Goal: Communication & Community: Answer question/provide support

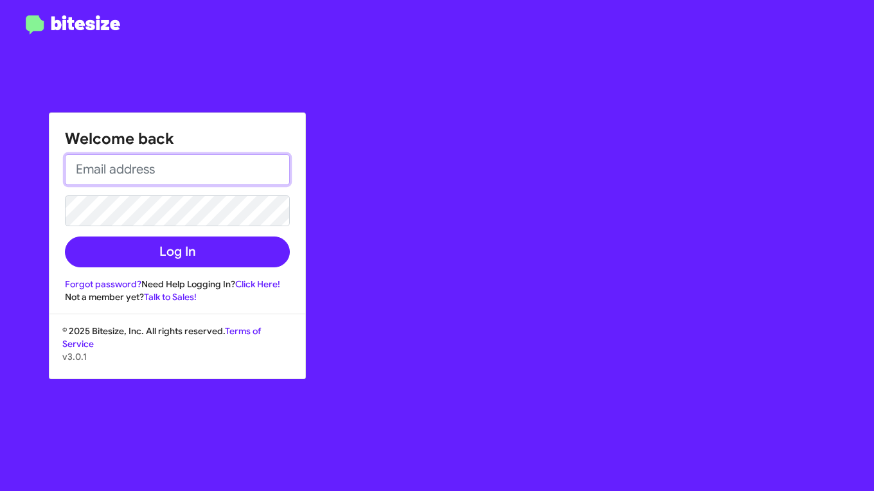
click at [175, 166] on input "email" at bounding box center [177, 169] width 225 height 31
type input "[EMAIL_ADDRESS][DOMAIN_NAME]"
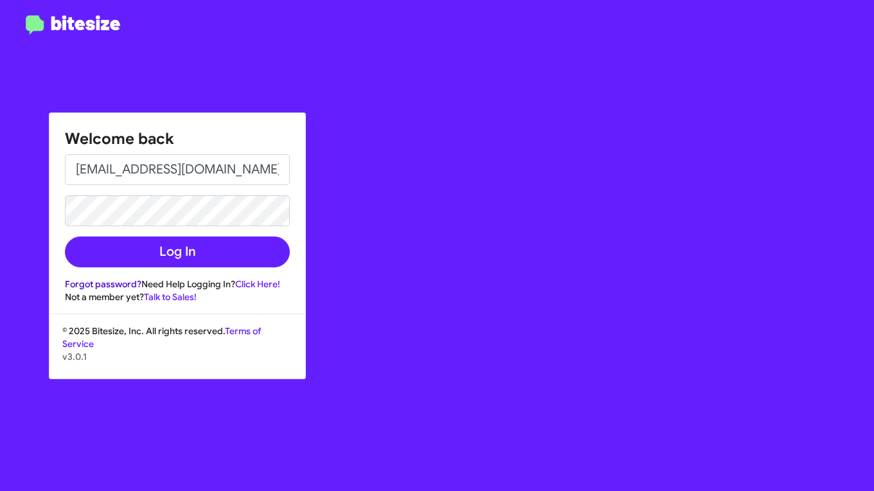
click at [118, 282] on link "Forgot password?" at bounding box center [103, 284] width 76 height 12
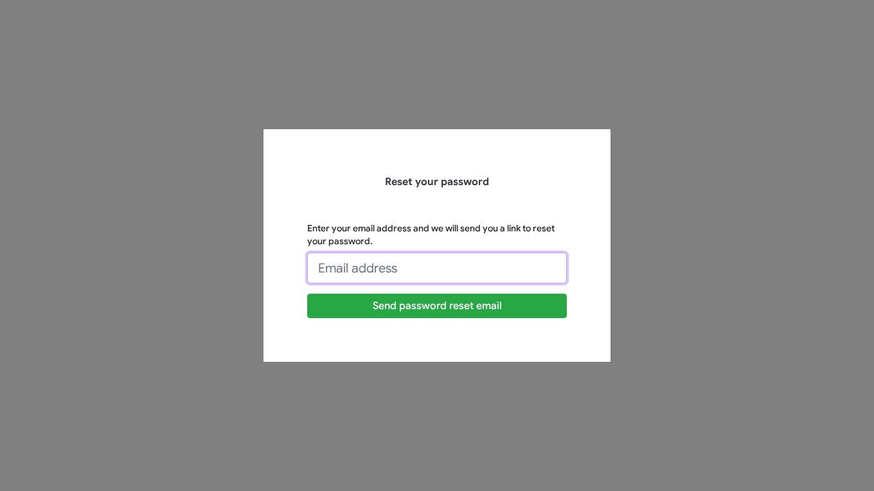
click at [424, 265] on input "Enter your email address and we will send you a link to reset your password." at bounding box center [437, 268] width 260 height 31
click at [307, 294] on button "Send password reset email" at bounding box center [437, 306] width 260 height 24
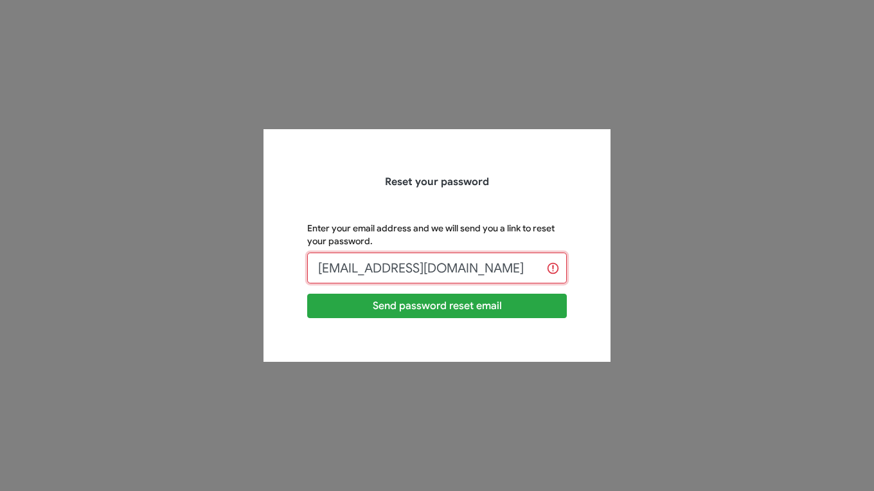
click at [392, 266] on input "[EMAIL_ADDRESS][DOMAIN_NAME]" at bounding box center [437, 268] width 260 height 31
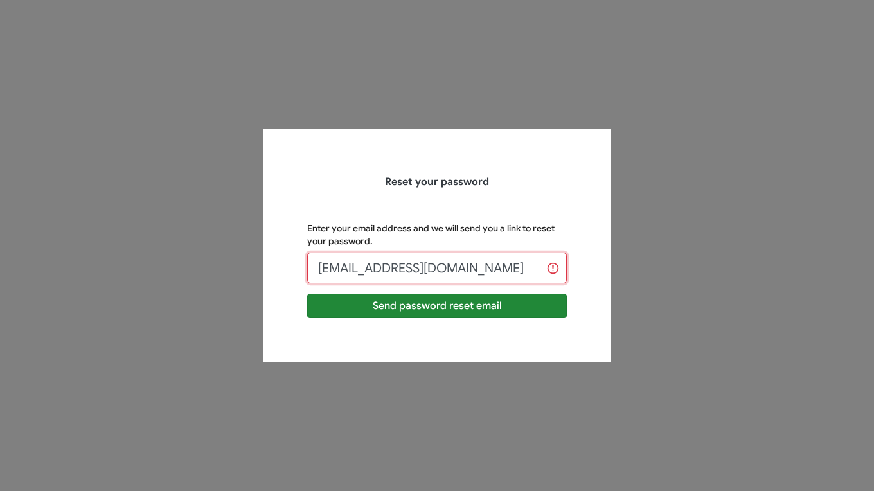
type input "[EMAIL_ADDRESS][DOMAIN_NAME]"
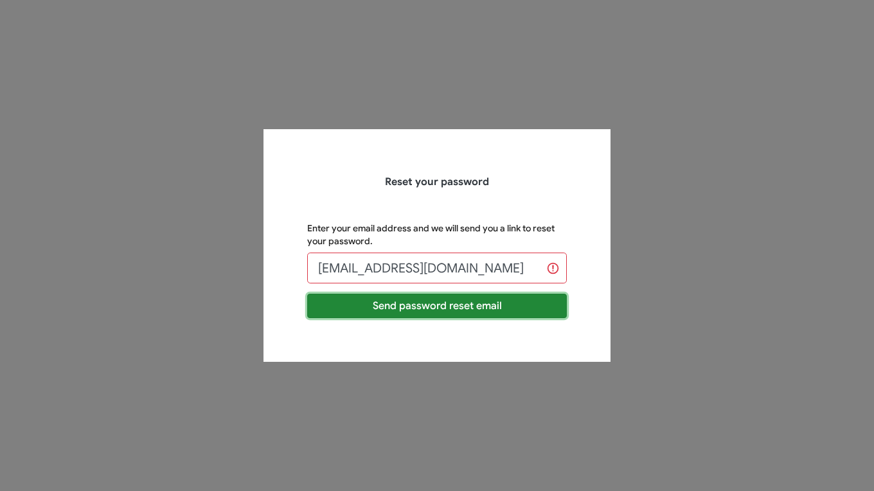
click at [496, 303] on button "Send password reset email" at bounding box center [437, 306] width 260 height 24
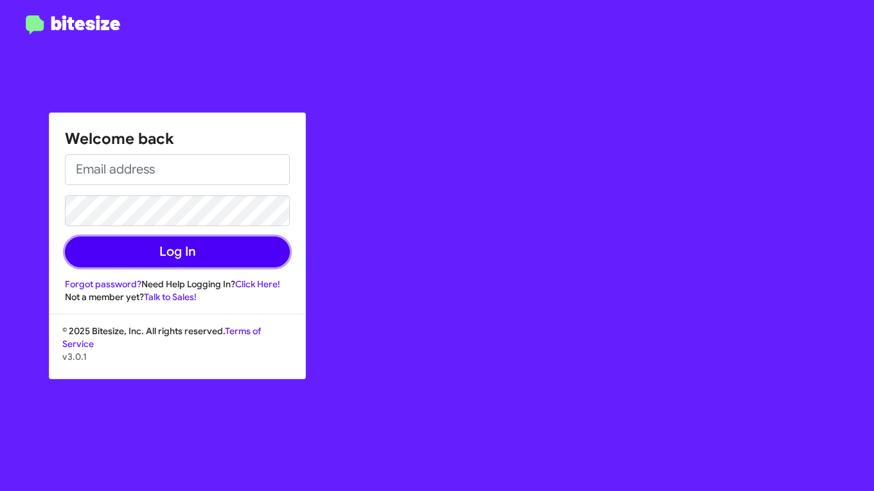
click at [240, 256] on button "Log In" at bounding box center [177, 252] width 225 height 31
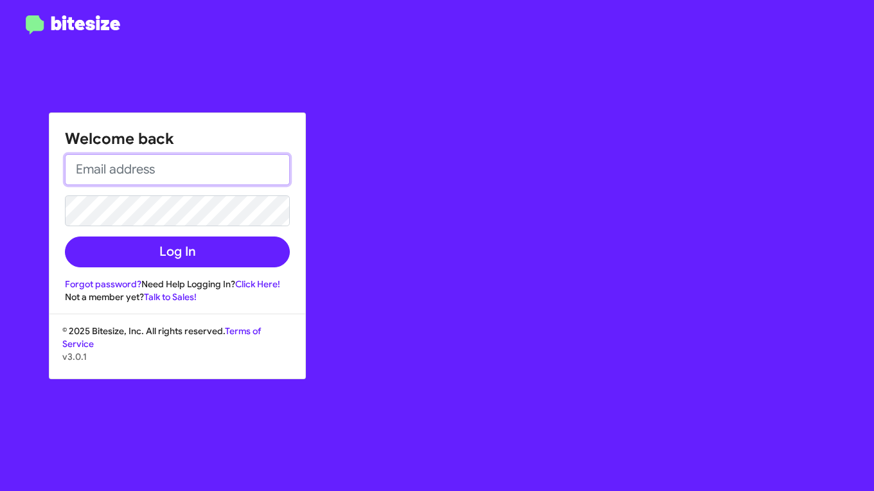
click at [138, 171] on input "email" at bounding box center [177, 169] width 225 height 31
type input "[EMAIL_ADDRESS][DOMAIN_NAME]"
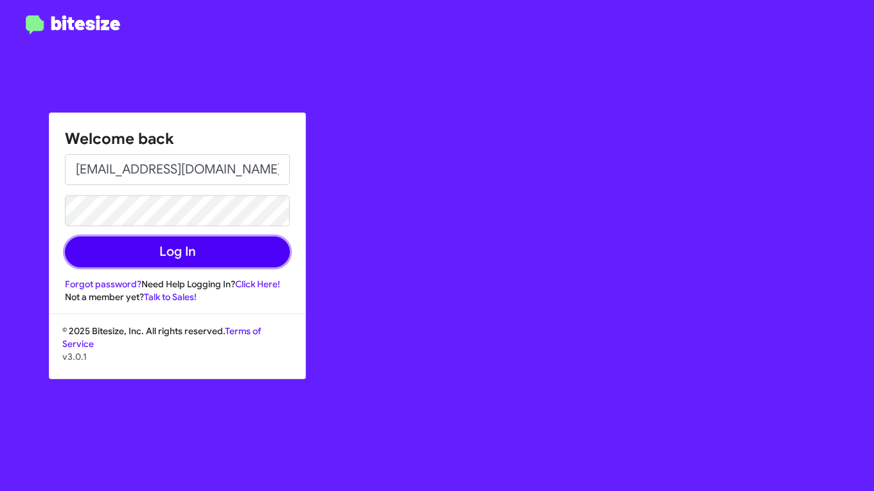
click at [258, 262] on button "Log In" at bounding box center [177, 252] width 225 height 31
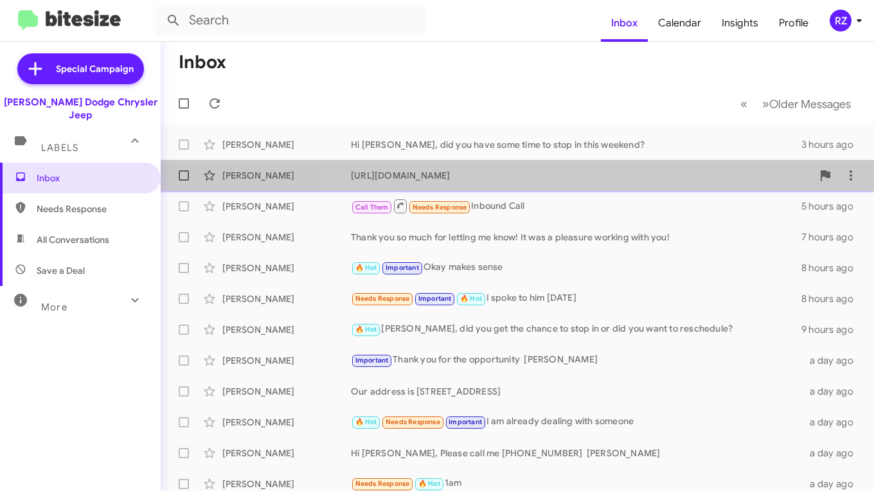
click at [662, 179] on div "[PERSON_NAME] [URL][DOMAIN_NAME] 3 hours ago" at bounding box center [517, 176] width 693 height 26
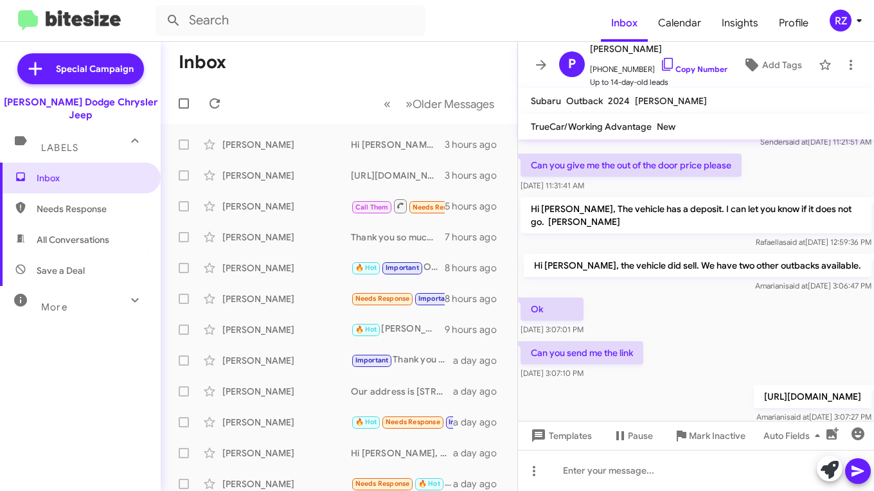
scroll to position [73, 0]
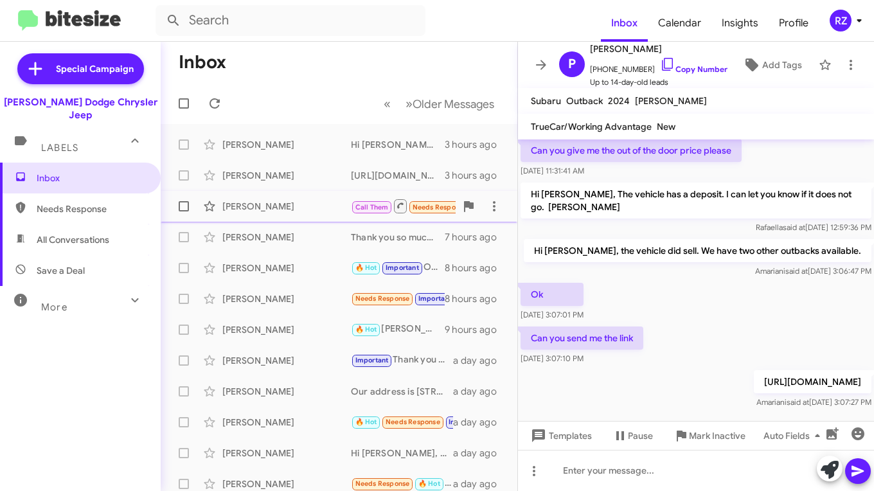
drag, startPoint x: 317, startPoint y: 202, endPoint x: 326, endPoint y: 200, distance: 9.4
click at [326, 200] on div "[PERSON_NAME]" at bounding box center [286, 206] width 129 height 13
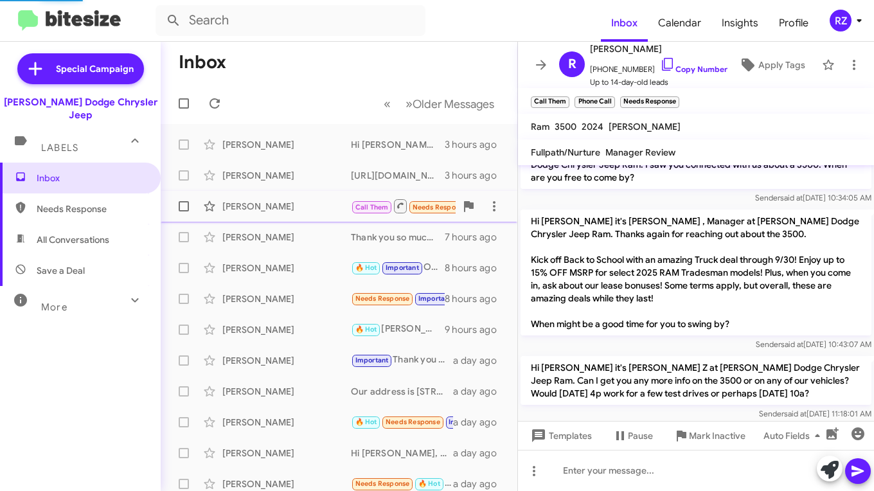
scroll to position [53, 0]
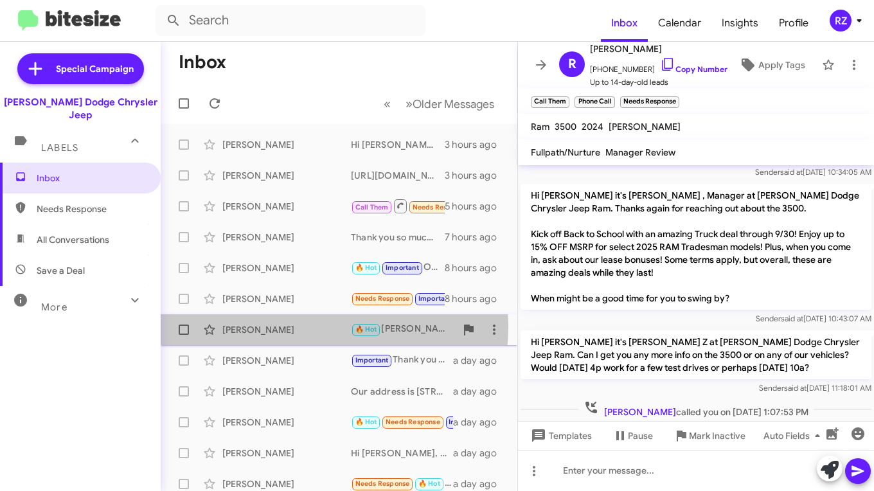
click at [331, 322] on div "[PERSON_NAME] 🔥 Hot [PERSON_NAME], did you get the chance to stop in or did you…" at bounding box center [339, 330] width 336 height 26
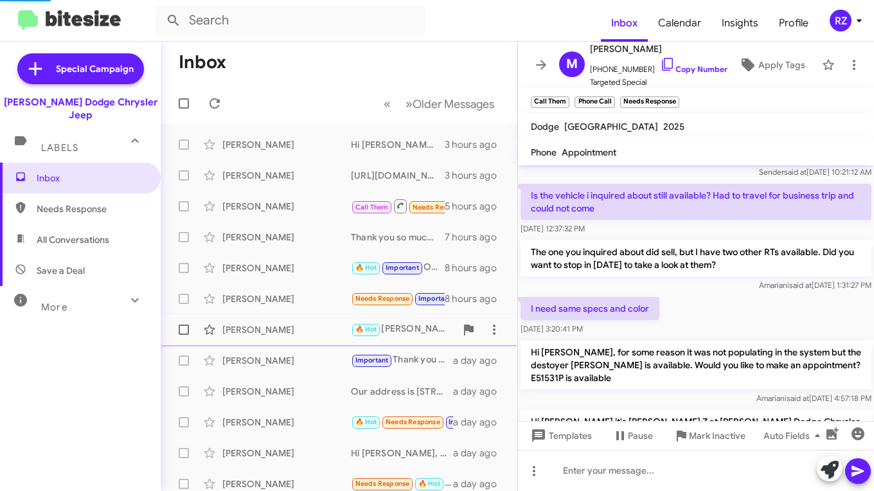
scroll to position [346, 0]
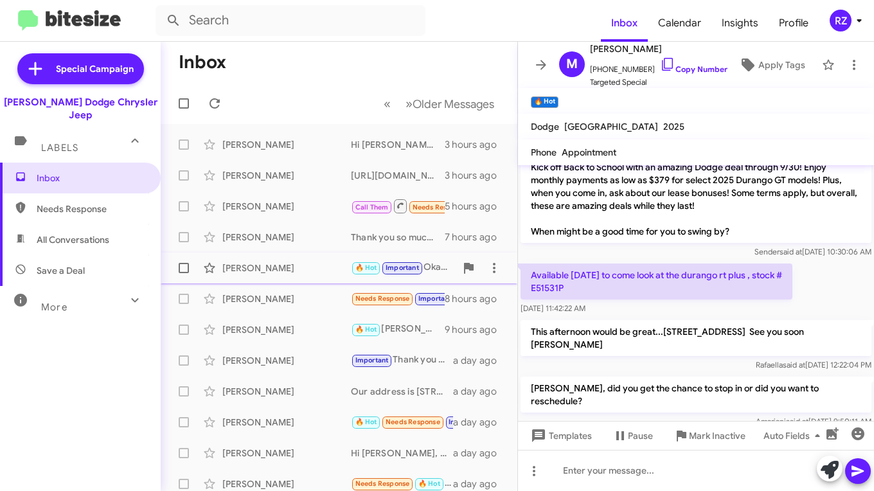
click at [313, 262] on div "[PERSON_NAME]" at bounding box center [286, 268] width 129 height 13
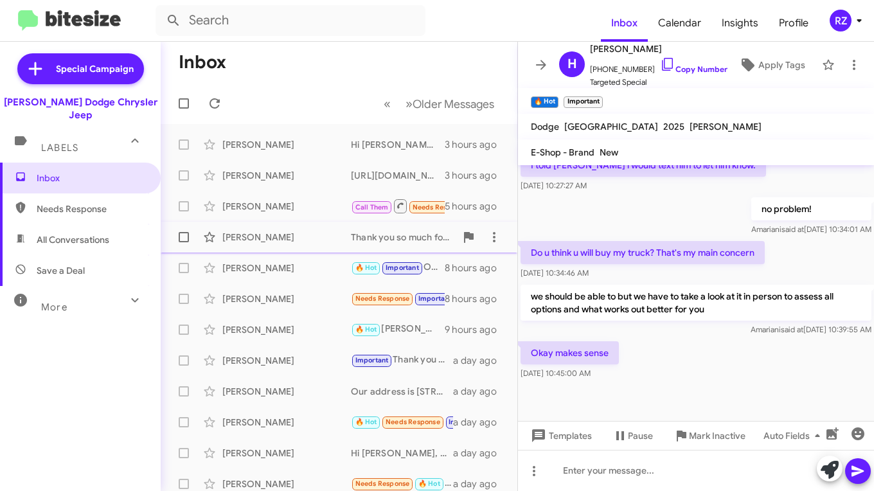
click at [312, 237] on div "[PERSON_NAME]" at bounding box center [286, 237] width 129 height 13
